Goal: Task Accomplishment & Management: Use online tool/utility

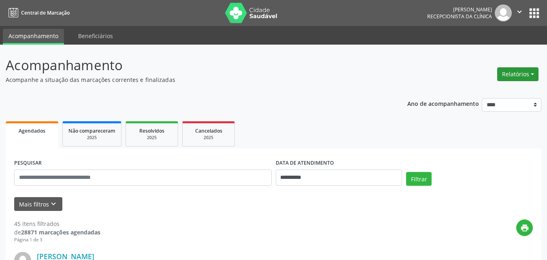
click at [517, 73] on button "Relatórios" at bounding box center [518, 74] width 41 height 14
click at [493, 93] on link "Agendamentos" at bounding box center [495, 91] width 87 height 11
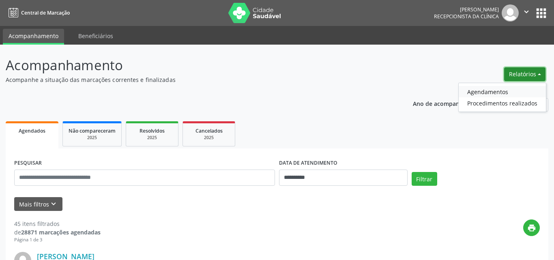
select select "*"
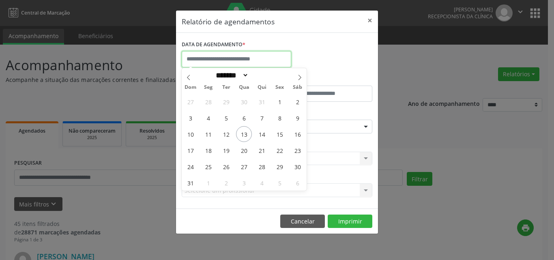
click at [229, 62] on input "text" at bounding box center [236, 59] width 109 height 16
click at [208, 132] on span "11" at bounding box center [208, 134] width 16 height 16
type input "**********"
click at [208, 132] on span "11" at bounding box center [208, 134] width 16 height 16
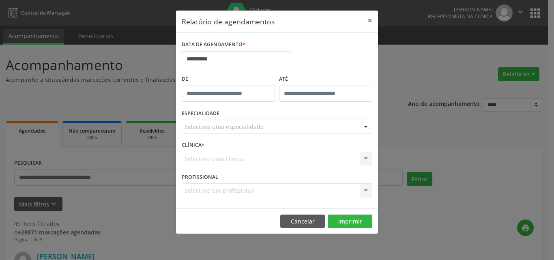
type input "*****"
click at [229, 95] on input "*****" at bounding box center [228, 93] width 93 height 16
drag, startPoint x: 340, startPoint y: 115, endPoint x: 265, endPoint y: 135, distance: 78.1
click at [340, 115] on div "ESPECIALIDADE Seleciona uma especialidade Todas as especialidades Alergologia A…" at bounding box center [277, 123] width 194 height 32
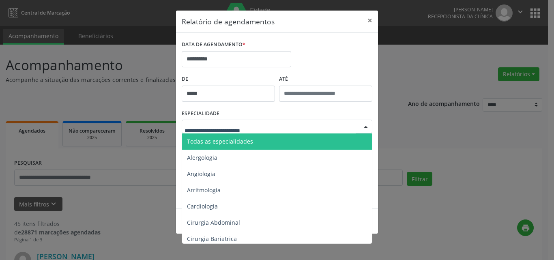
click at [202, 139] on span "Todas as especialidades" at bounding box center [220, 141] width 66 height 8
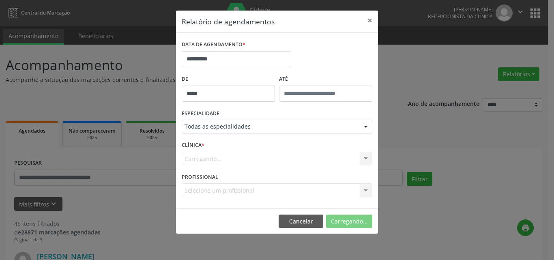
click at [202, 139] on span "Todas as especialidades" at bounding box center [220, 141] width 66 height 8
click at [191, 155] on div "Carregando... Nenhum resultado encontrado para: " " Não há nenhuma opção para s…" at bounding box center [277, 159] width 190 height 14
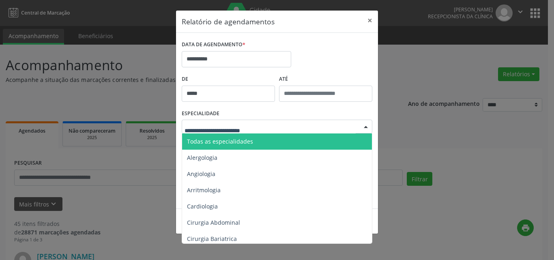
click at [202, 144] on span "Todas as especialidades" at bounding box center [220, 141] width 66 height 8
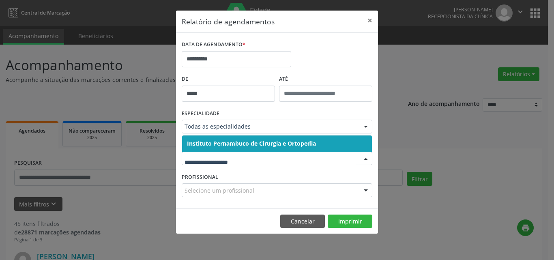
click at [222, 141] on span "Instituto Pernambuco de Cirurgia e Ortopedia" at bounding box center [251, 143] width 129 height 8
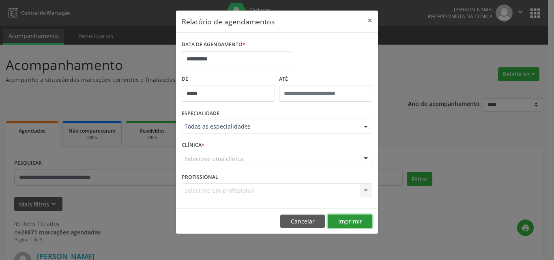
click at [352, 221] on button "Imprimir" at bounding box center [349, 221] width 45 height 14
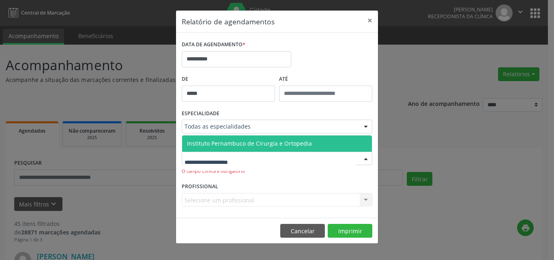
click at [218, 145] on span "Instituto Pernambuco de Cirurgia e Ortopedia" at bounding box center [249, 143] width 125 height 8
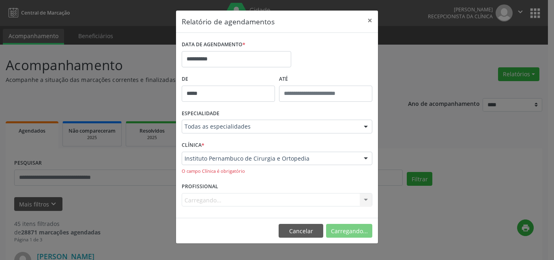
click at [362, 224] on button "Carregando..." at bounding box center [349, 231] width 46 height 14
